Goal: Transaction & Acquisition: Obtain resource

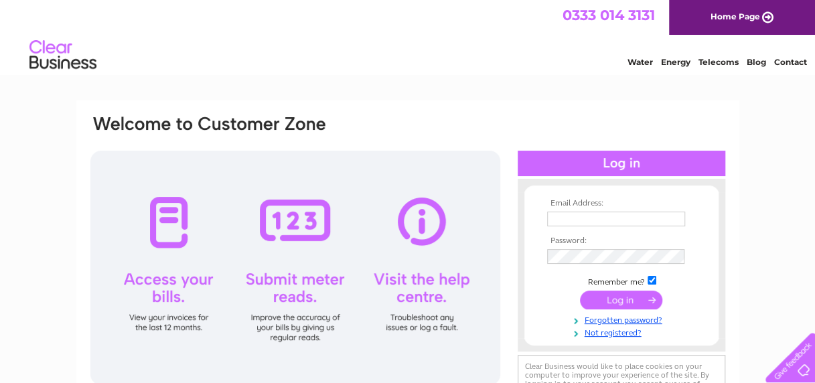
click at [569, 220] on input "text" at bounding box center [616, 219] width 138 height 15
paste input "jmatthews@eastlothian.gov.uk"
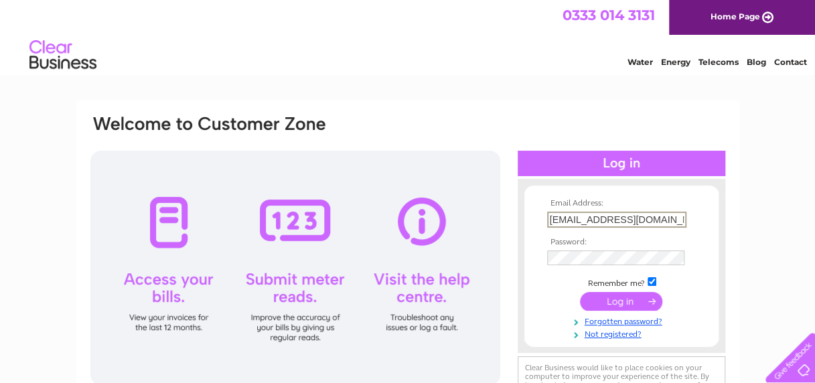
type input "jmatthews@eastlothian.gov.uk"
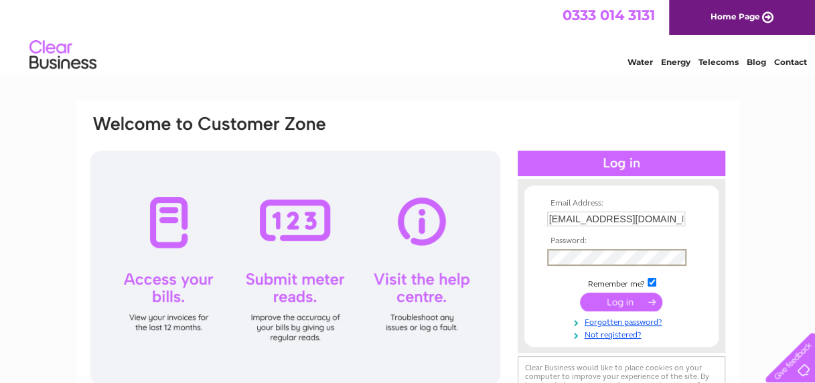
click at [655, 284] on input "checkbox" at bounding box center [652, 282] width 9 height 9
checkbox input "false"
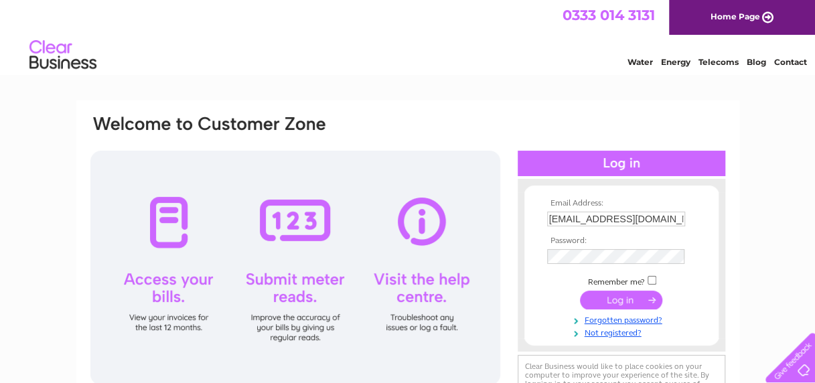
click at [634, 296] on input "submit" at bounding box center [621, 300] width 82 height 19
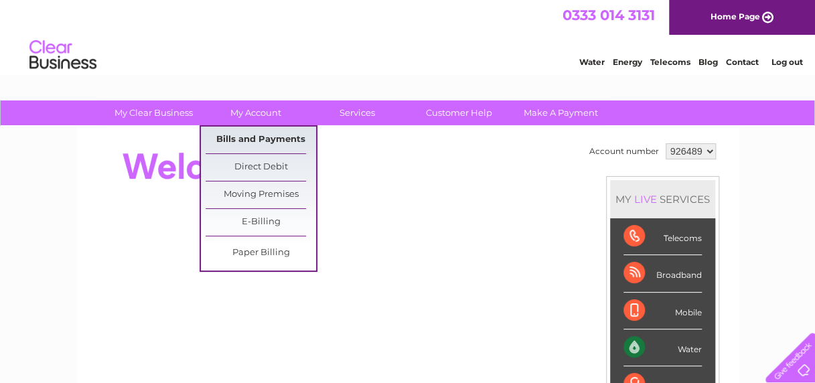
click at [250, 148] on link "Bills and Payments" at bounding box center [261, 140] width 110 height 27
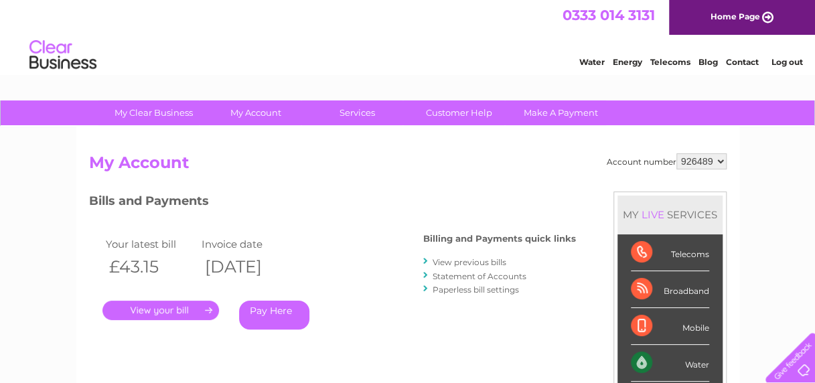
click at [455, 263] on link "View previous bills" at bounding box center [470, 262] width 74 height 10
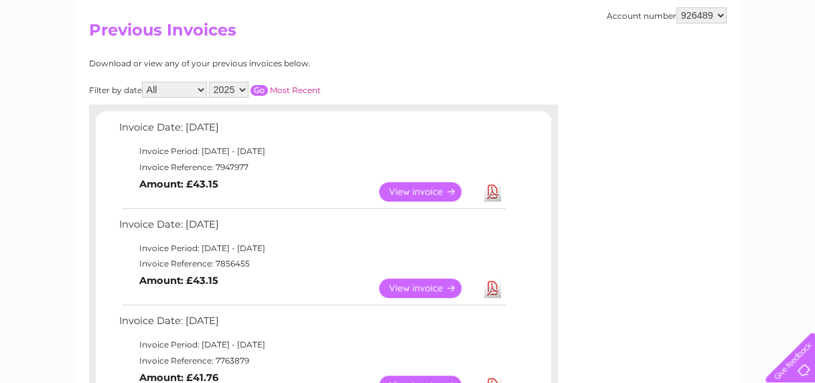
scroll to position [134, 0]
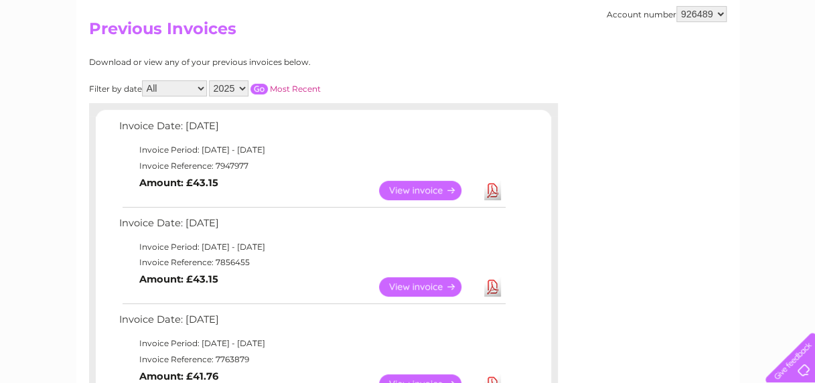
click at [400, 286] on link "View" at bounding box center [428, 286] width 98 height 19
click at [414, 188] on link "View" at bounding box center [428, 190] width 98 height 19
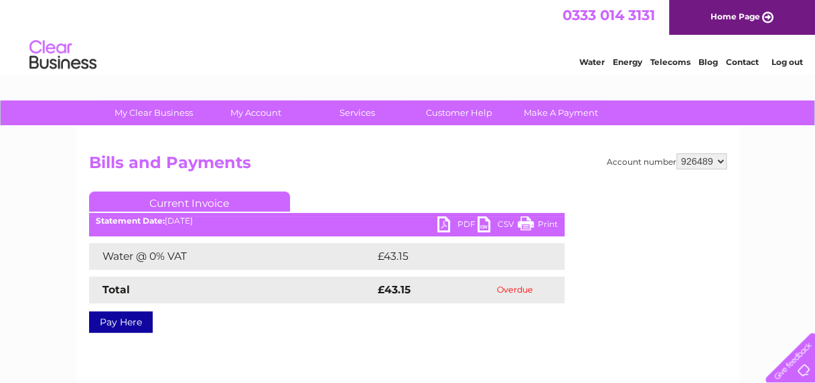
click at [454, 222] on link "PDF" at bounding box center [457, 225] width 40 height 19
click at [455, 224] on link "PDF" at bounding box center [457, 225] width 40 height 19
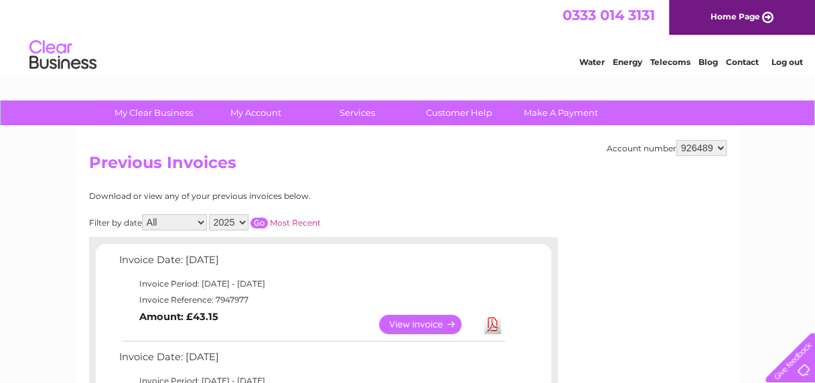
click at [692, 147] on select "926489 947943 955055" at bounding box center [701, 148] width 50 height 16
select select "947943"
click at [676, 140] on select "926489 947943 955055" at bounding box center [701, 148] width 50 height 16
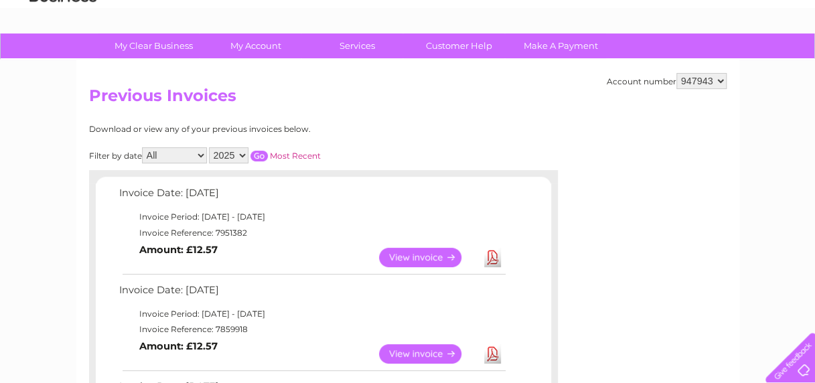
click at [409, 256] on link "View" at bounding box center [428, 257] width 98 height 19
click at [425, 350] on link "View" at bounding box center [428, 353] width 98 height 19
click at [695, 86] on select "926489 947943 955055" at bounding box center [701, 81] width 50 height 16
select select "955055"
click at [676, 73] on select "926489 947943 955055" at bounding box center [701, 81] width 50 height 16
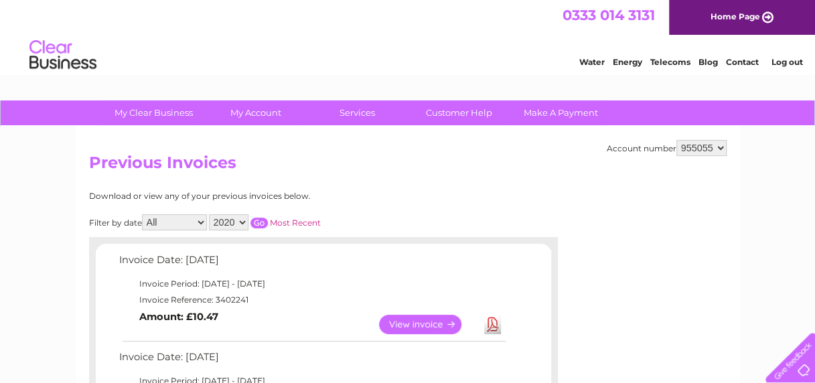
click at [703, 147] on select "926489 947943 955055" at bounding box center [701, 148] width 50 height 16
select select "947943"
click at [676, 140] on select "926489 947943 955055" at bounding box center [701, 148] width 50 height 16
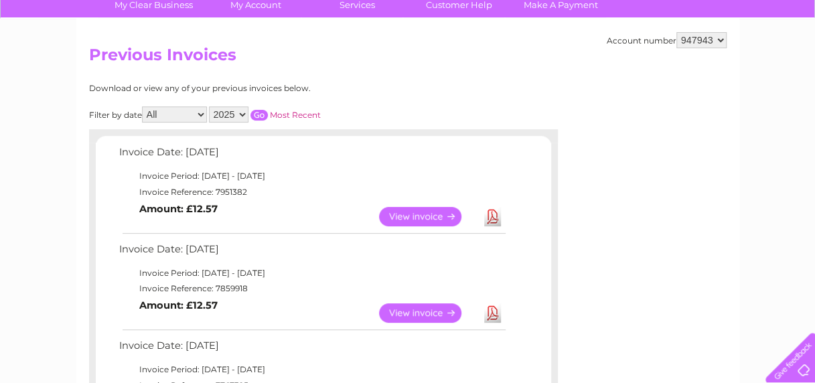
scroll to position [134, 0]
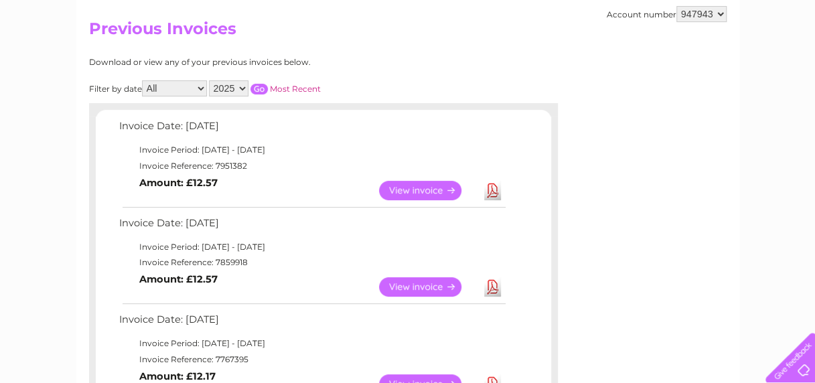
click at [415, 181] on link "View" at bounding box center [428, 190] width 98 height 19
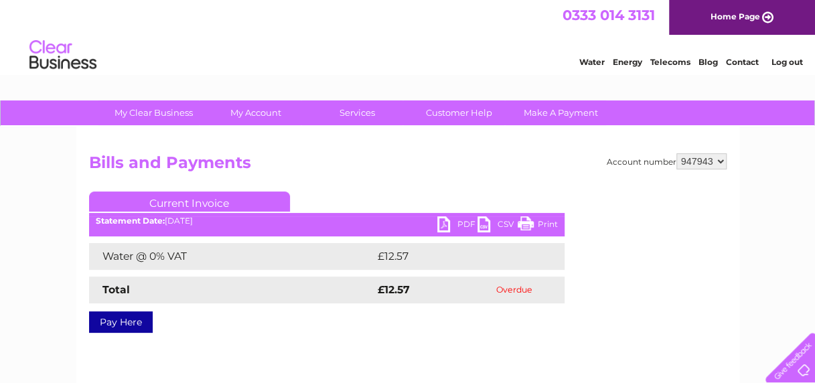
click at [778, 62] on link "Log out" at bounding box center [786, 62] width 31 height 10
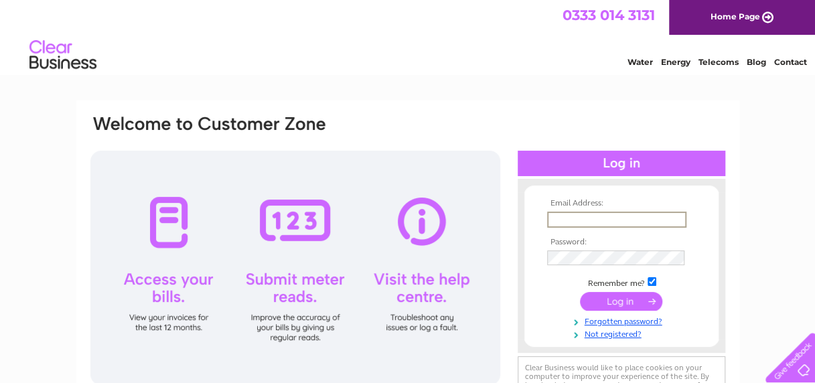
click at [601, 213] on input "text" at bounding box center [616, 220] width 139 height 16
click at [572, 226] on input "text" at bounding box center [616, 220] width 139 height 16
paste input "jmatthews@eastlothian.gov.uk"
type input "jmatthews@eastlothian.gov.uk"
click at [653, 279] on input "checkbox" at bounding box center [652, 282] width 9 height 9
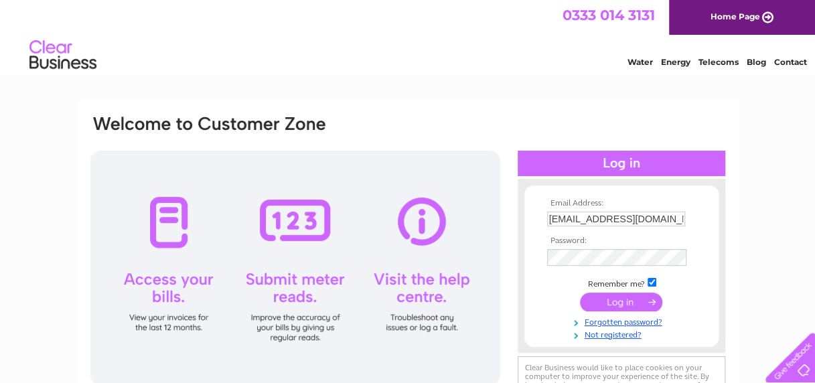
checkbox input "false"
click at [638, 296] on input "submit" at bounding box center [621, 300] width 82 height 19
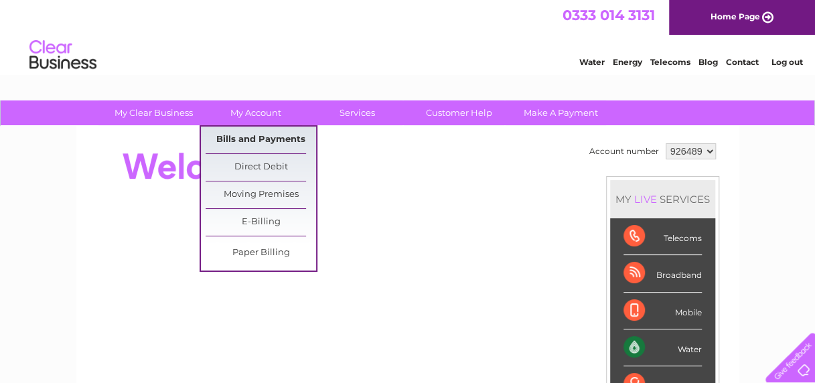
click at [244, 139] on link "Bills and Payments" at bounding box center [261, 140] width 110 height 27
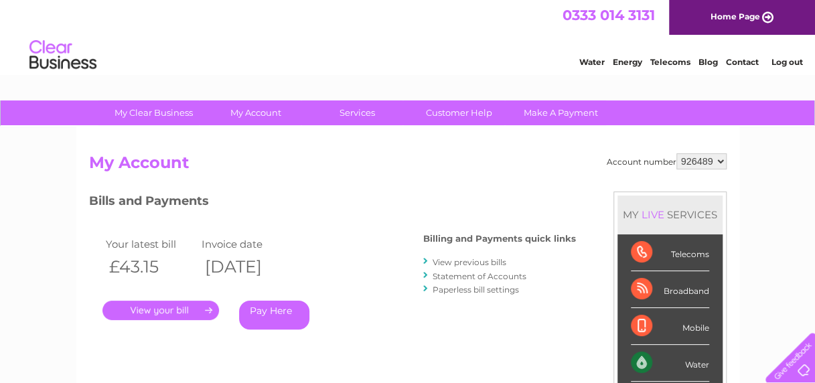
click at [459, 260] on link "View previous bills" at bounding box center [470, 262] width 74 height 10
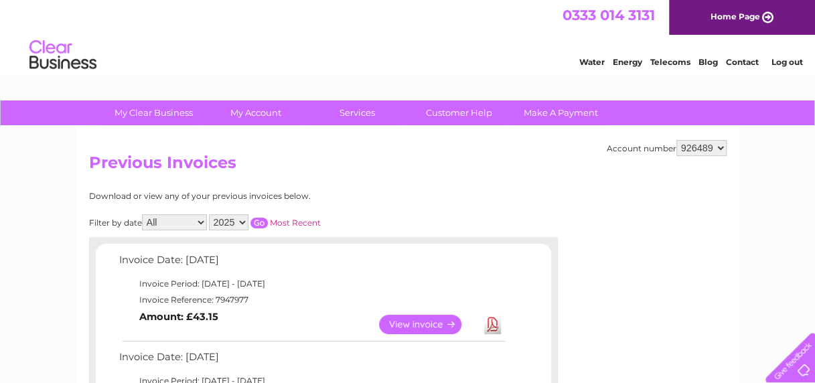
click at [707, 148] on select "926489 947943 955055" at bounding box center [701, 148] width 50 height 16
select select "947943"
click at [676, 140] on select "926489 947943 955055" at bounding box center [701, 148] width 50 height 16
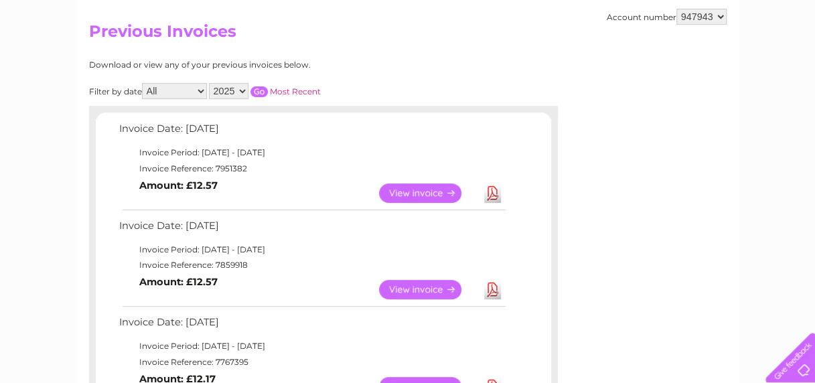
scroll to position [134, 0]
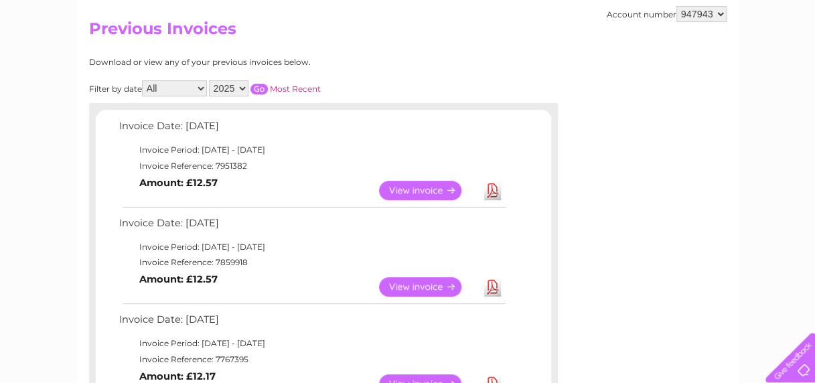
click at [409, 287] on link "View" at bounding box center [428, 286] width 98 height 19
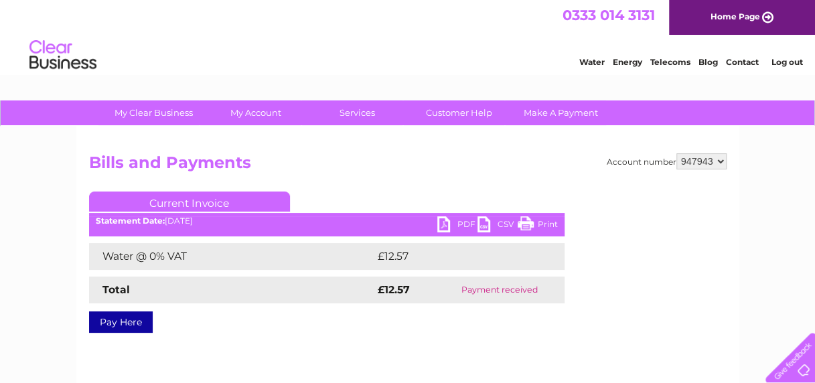
click at [466, 222] on link "PDF" at bounding box center [457, 225] width 40 height 19
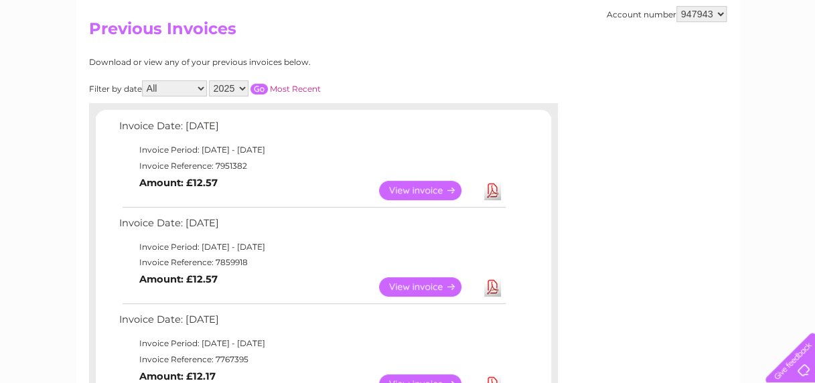
click at [413, 182] on link "View" at bounding box center [428, 190] width 98 height 19
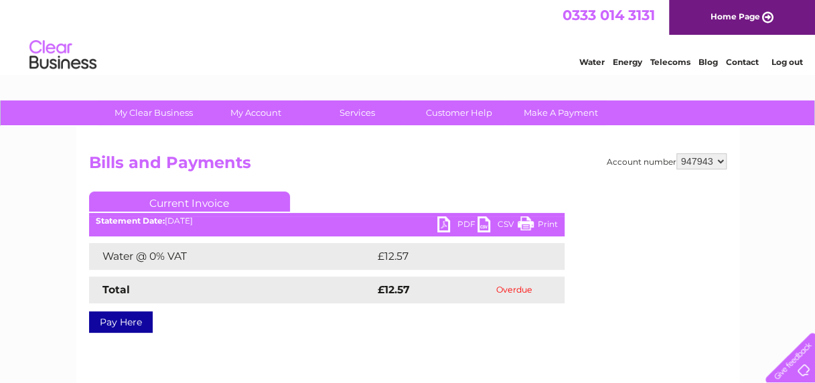
click at [461, 221] on link "PDF" at bounding box center [457, 225] width 40 height 19
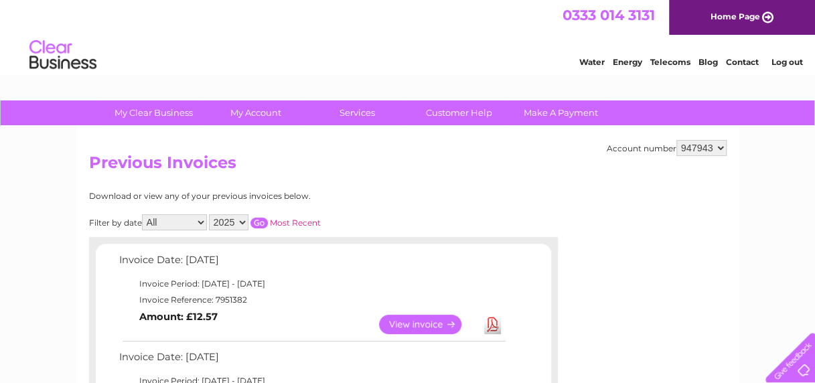
click at [709, 148] on select "926489 947943 955055" at bounding box center [701, 148] width 50 height 16
select select "926489"
click at [676, 140] on select "926489 947943 955055" at bounding box center [701, 148] width 50 height 16
click at [418, 316] on link "View" at bounding box center [428, 324] width 98 height 19
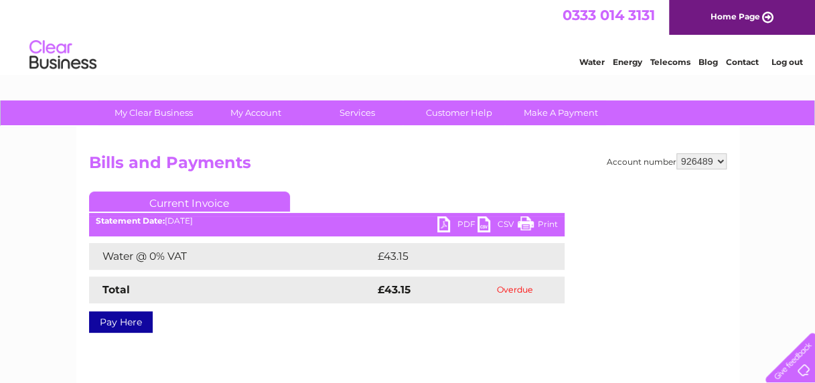
click at [453, 225] on link "PDF" at bounding box center [457, 225] width 40 height 19
click at [792, 65] on link "Log out" at bounding box center [786, 62] width 31 height 10
